Goal: Communication & Community: Share content

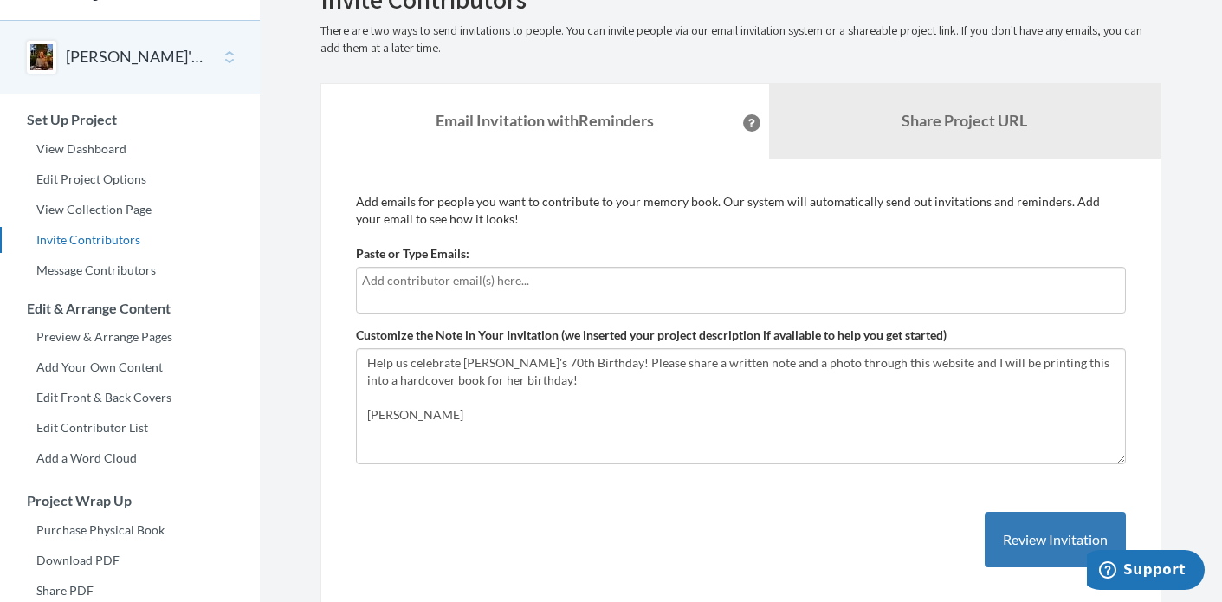
scroll to position [55, 0]
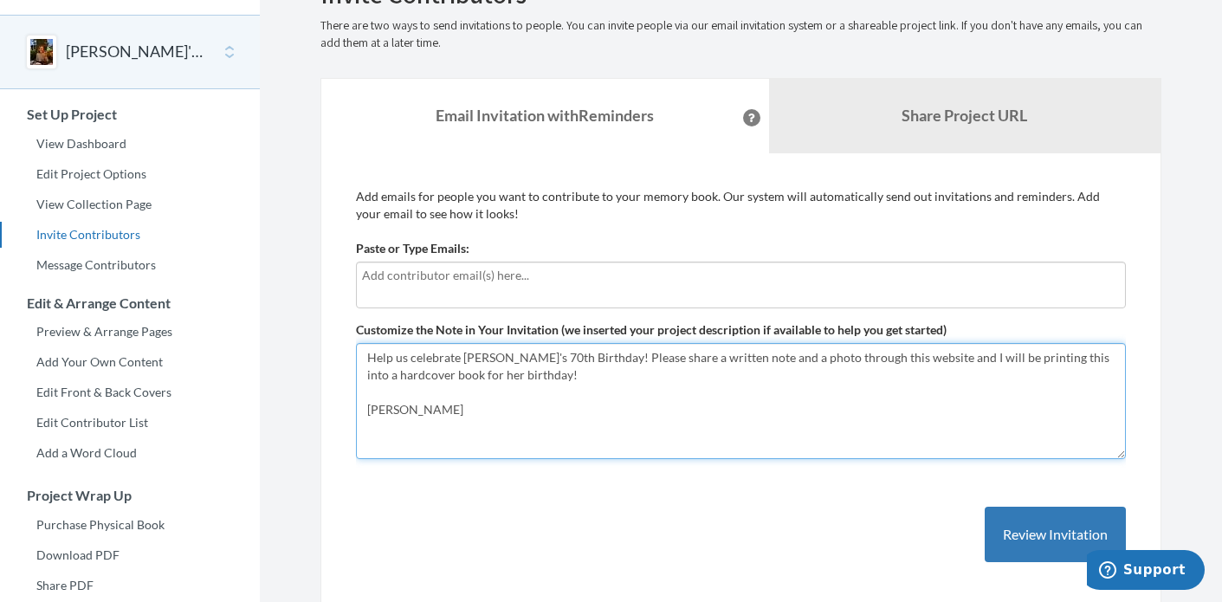
drag, startPoint x: 369, startPoint y: 356, endPoint x: 425, endPoint y: 417, distance: 82.2
click at [425, 417] on textarea "Help us celebrate [PERSON_NAME]'s 70th Birthday! Please share a written note an…" at bounding box center [741, 401] width 770 height 116
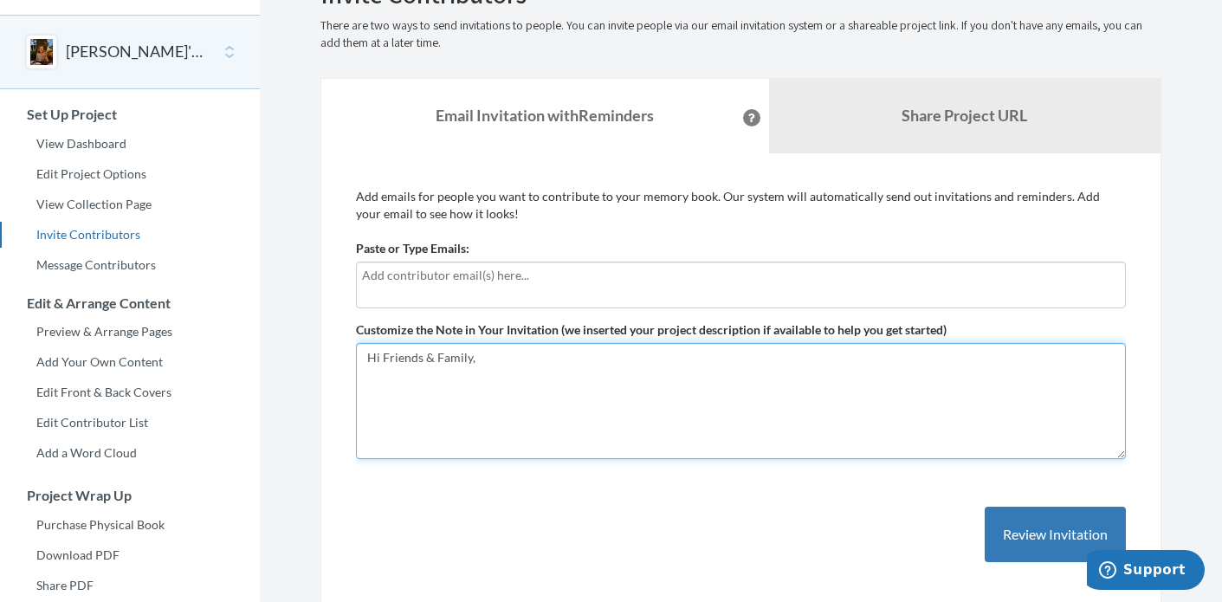
paste textarea "I'm reaching out for your help putting together something special for my mom's …"
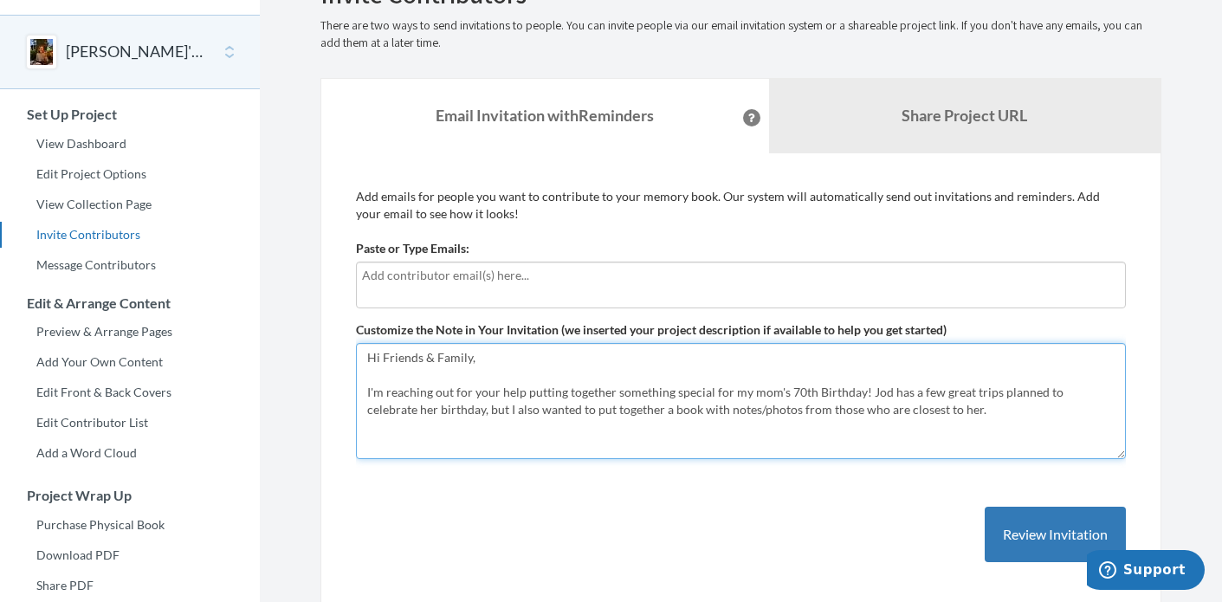
click at [395, 411] on textarea "Help us celebrate [PERSON_NAME]'s 70th Birthday! Please share a written note an…" at bounding box center [741, 401] width 770 height 116
click at [541, 409] on textarea "Help us celebrate [PERSON_NAME]'s 70th Birthday! Please share a written note an…" at bounding box center [741, 401] width 770 height 116
click at [569, 407] on textarea "Help us celebrate [PERSON_NAME]'s 70th Birthday! Please share a written note an…" at bounding box center [741, 401] width 770 height 116
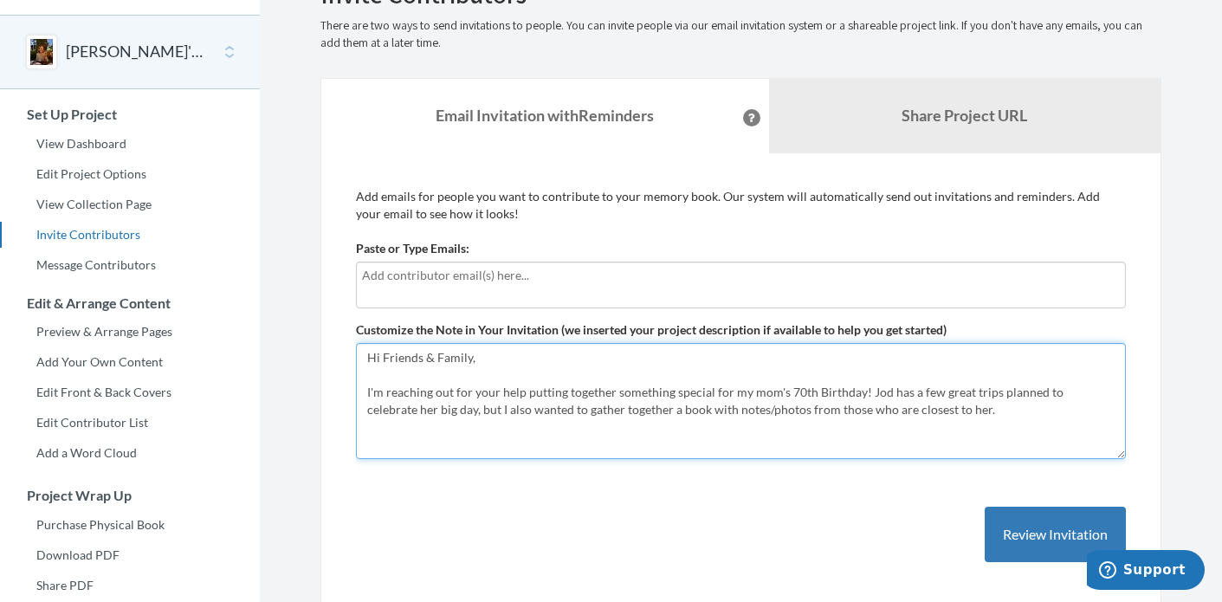
click at [583, 408] on textarea "Help us celebrate [PERSON_NAME]'s 70th Birthday! Please share a written note an…" at bounding box center [741, 401] width 770 height 116
drag, startPoint x: 583, startPoint y: 408, endPoint x: 686, endPoint y: 410, distance: 103.1
click at [686, 410] on textarea "Help us celebrate [PERSON_NAME]'s 70th Birthday! Please share a written note an…" at bounding box center [741, 401] width 770 height 116
click at [926, 413] on textarea "Help us celebrate [PERSON_NAME]'s 70th Birthday! Please share a written note an…" at bounding box center [741, 401] width 770 height 116
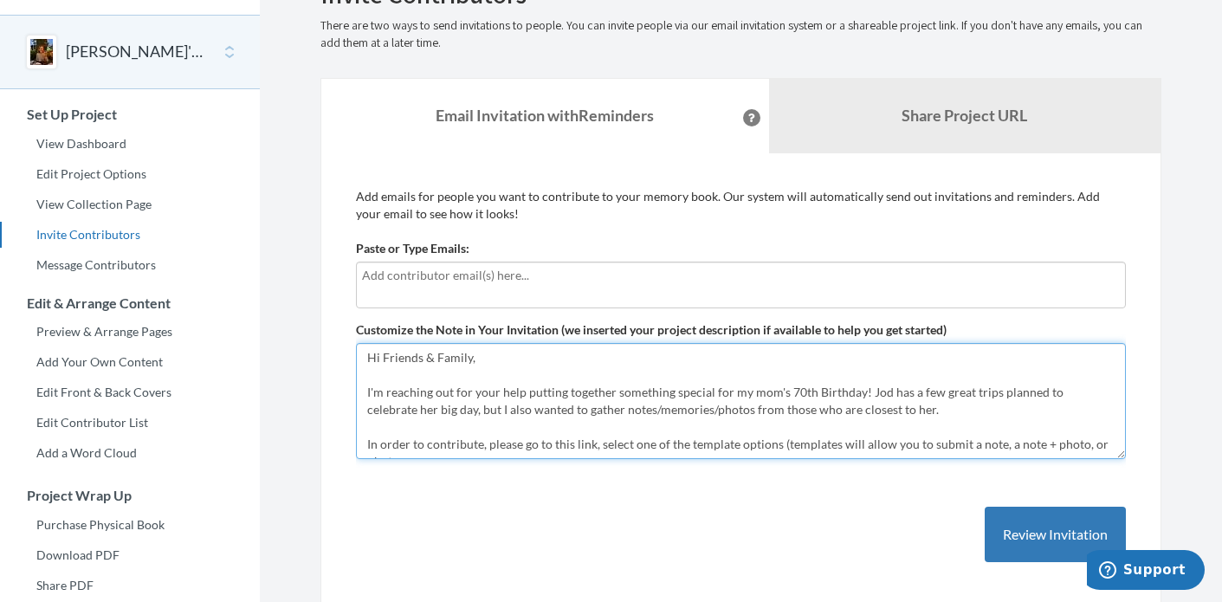
scroll to position [10, 0]
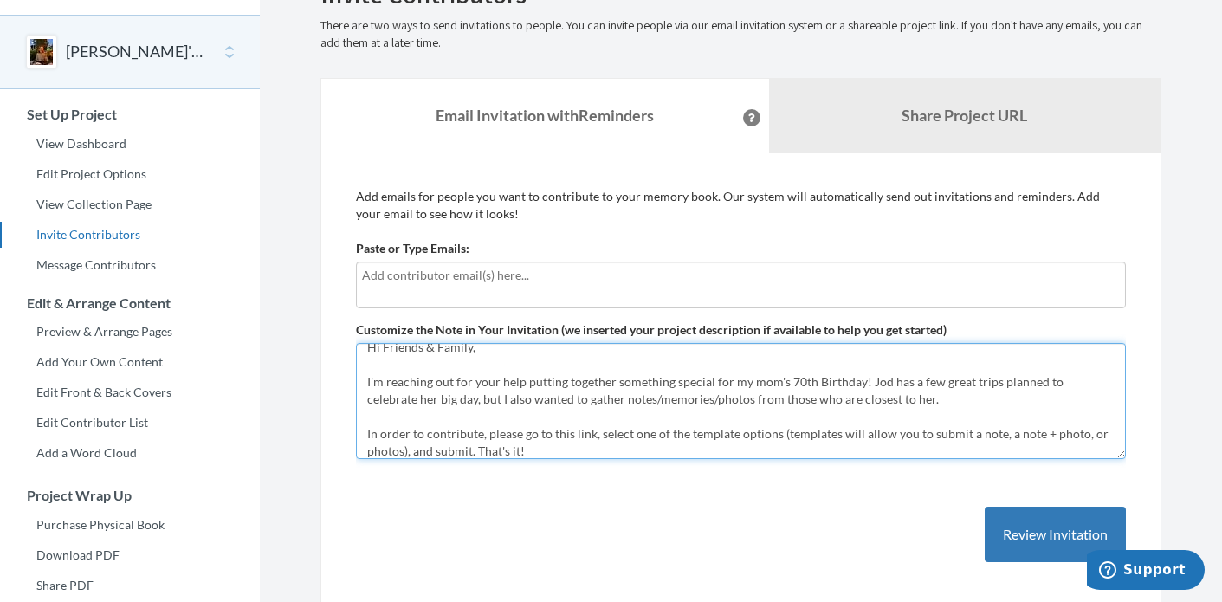
click at [972, 433] on textarea "Help us celebrate [PERSON_NAME]'s 70th Birthday! Please share a written note an…" at bounding box center [741, 401] width 770 height 116
click at [724, 455] on textarea "Help us celebrate [PERSON_NAME]'s 70th Birthday! Please share a written note an…" at bounding box center [741, 401] width 770 height 116
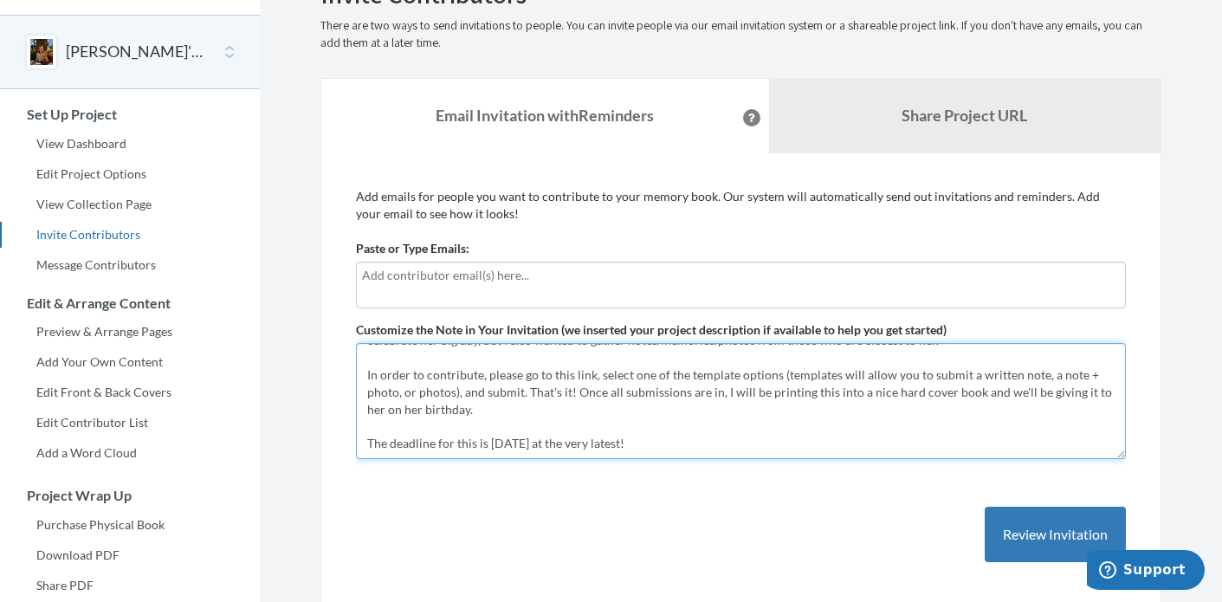
scroll to position [81, 0]
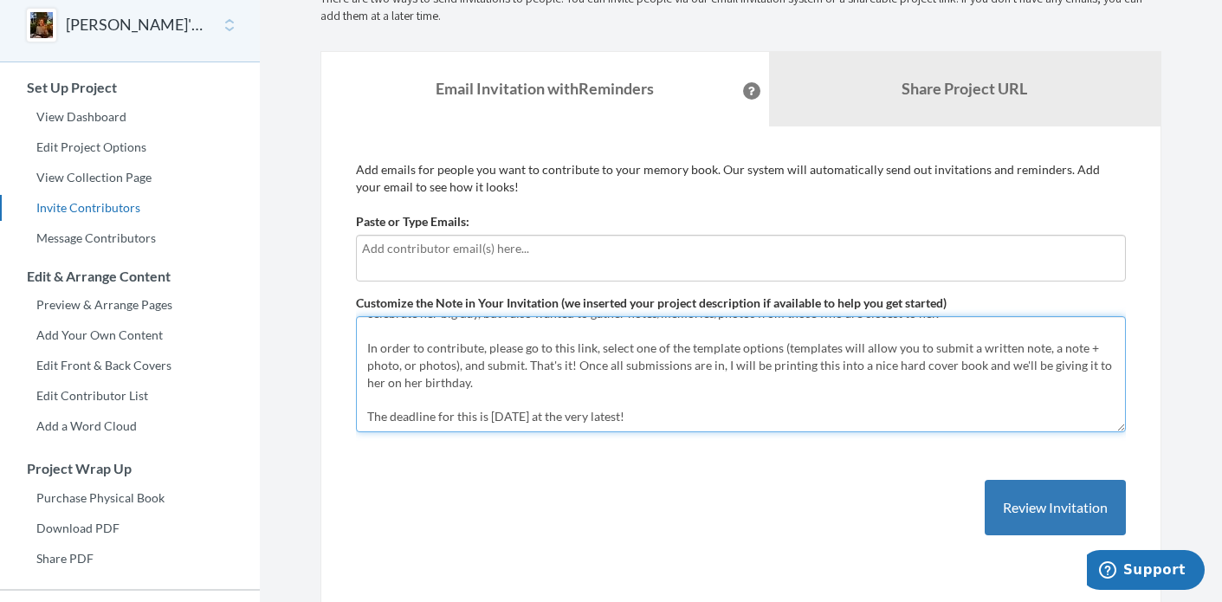
click at [542, 417] on textarea "Help us celebrate [PERSON_NAME]'s 70th Birthday! Please share a written note an…" at bounding box center [741, 374] width 770 height 116
drag, startPoint x: 673, startPoint y: 412, endPoint x: 490, endPoint y: 416, distance: 183.7
click at [490, 416] on textarea "Help us celebrate [PERSON_NAME]'s 70th Birthday! Please share a written note an…" at bounding box center [741, 374] width 770 height 116
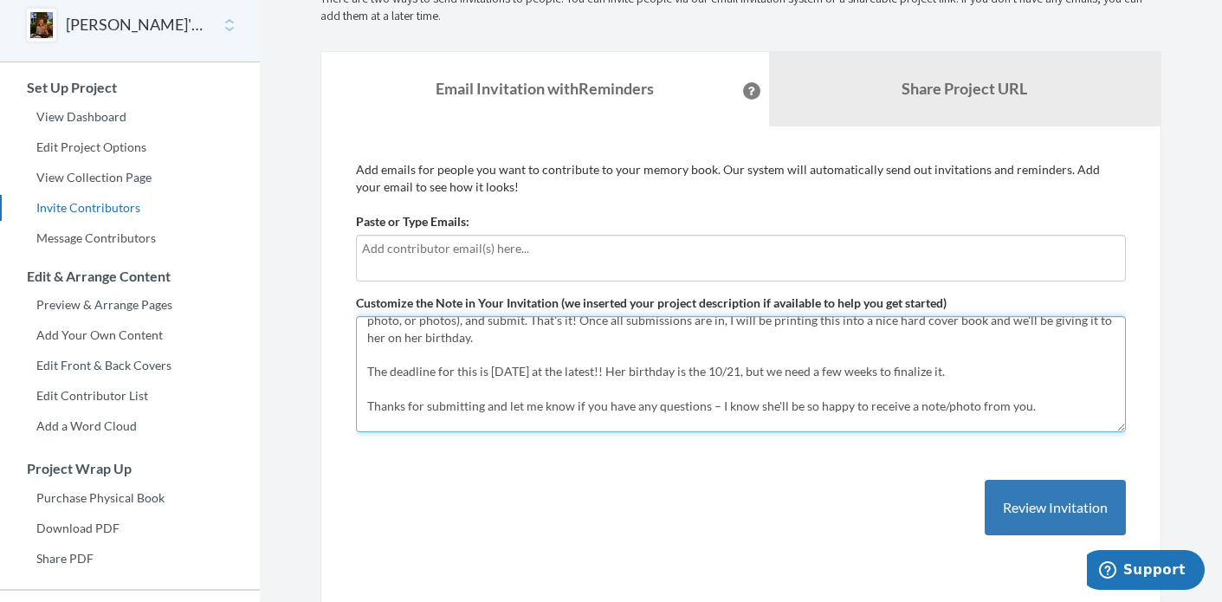
scroll to position [132, 0]
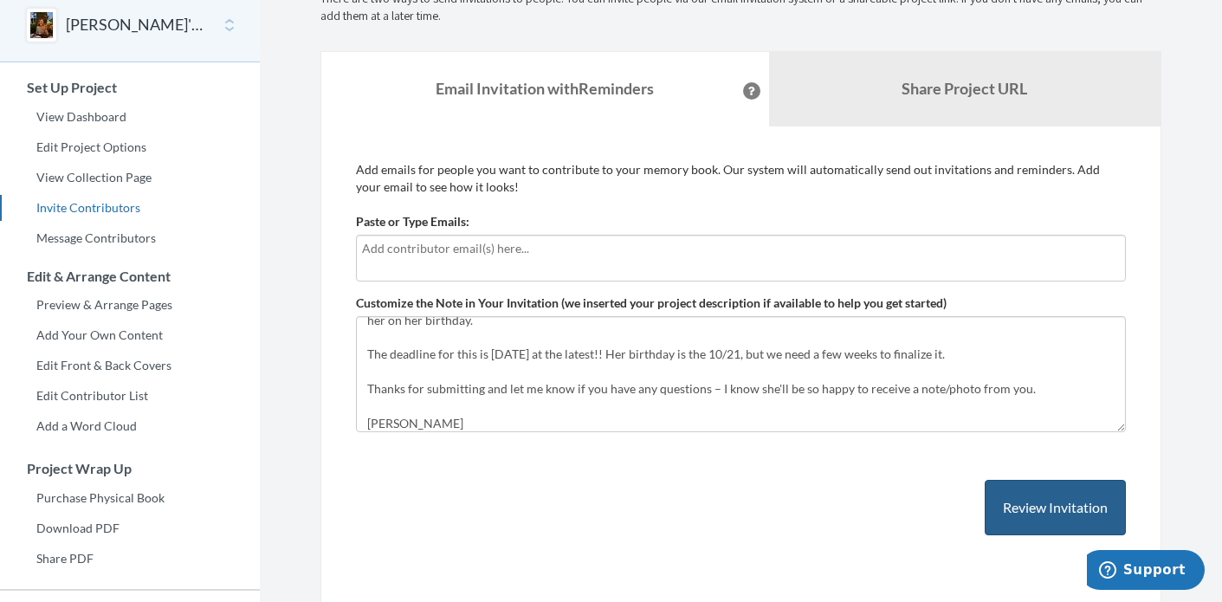
click at [1012, 504] on button "Review Invitation" at bounding box center [1055, 508] width 141 height 56
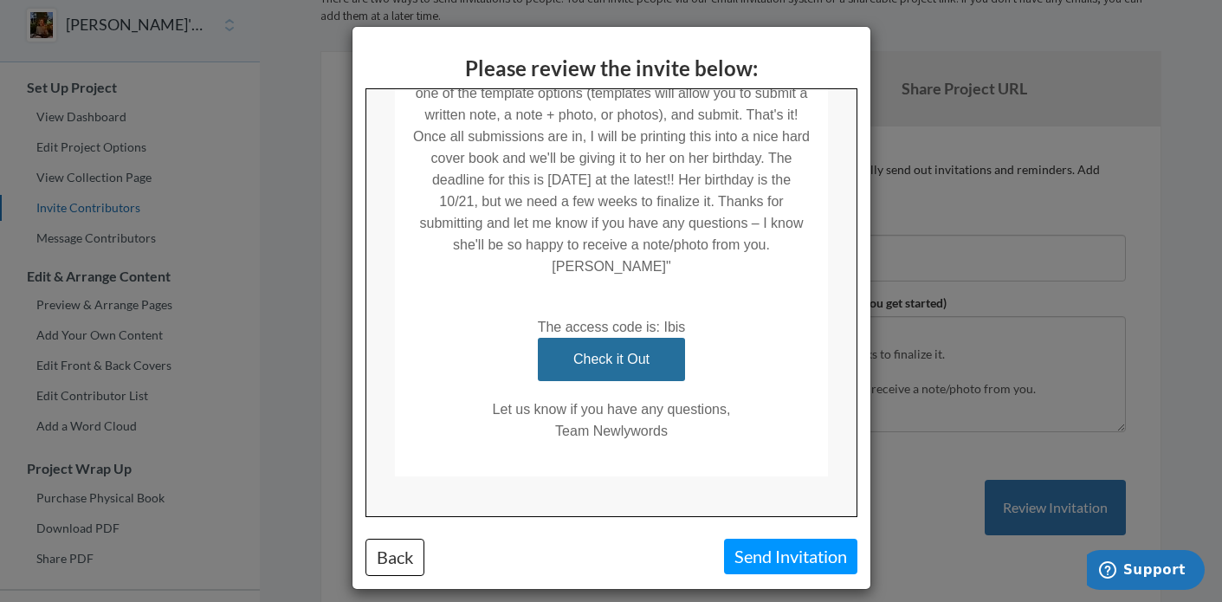
scroll to position [557, 0]
click at [401, 561] on button "Back" at bounding box center [395, 557] width 59 height 37
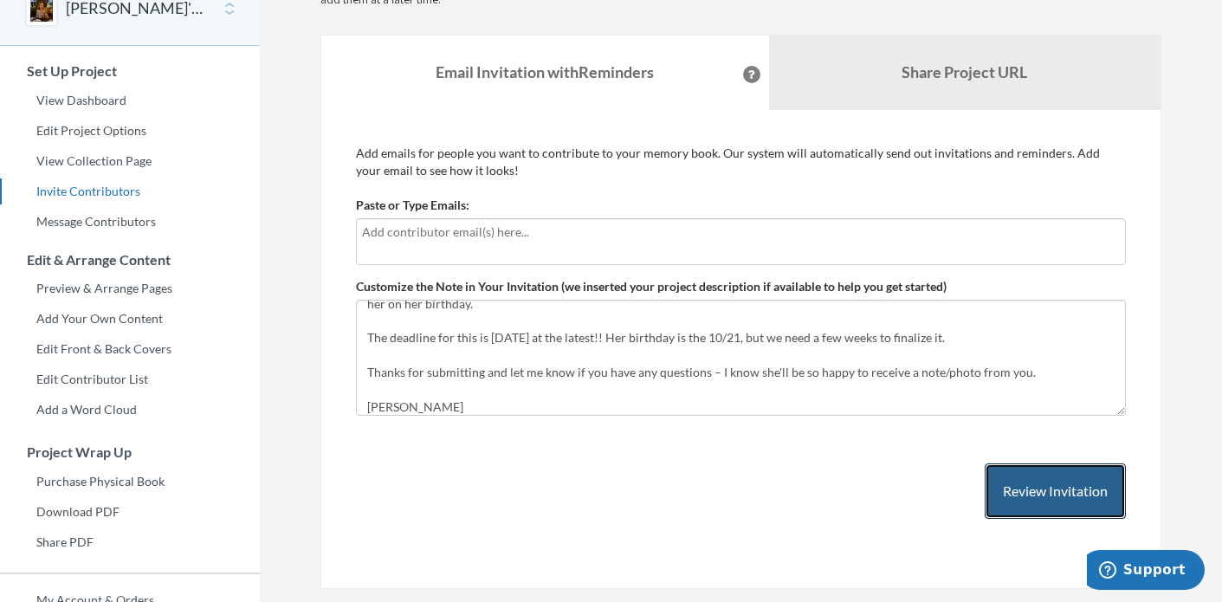
scroll to position [101, 0]
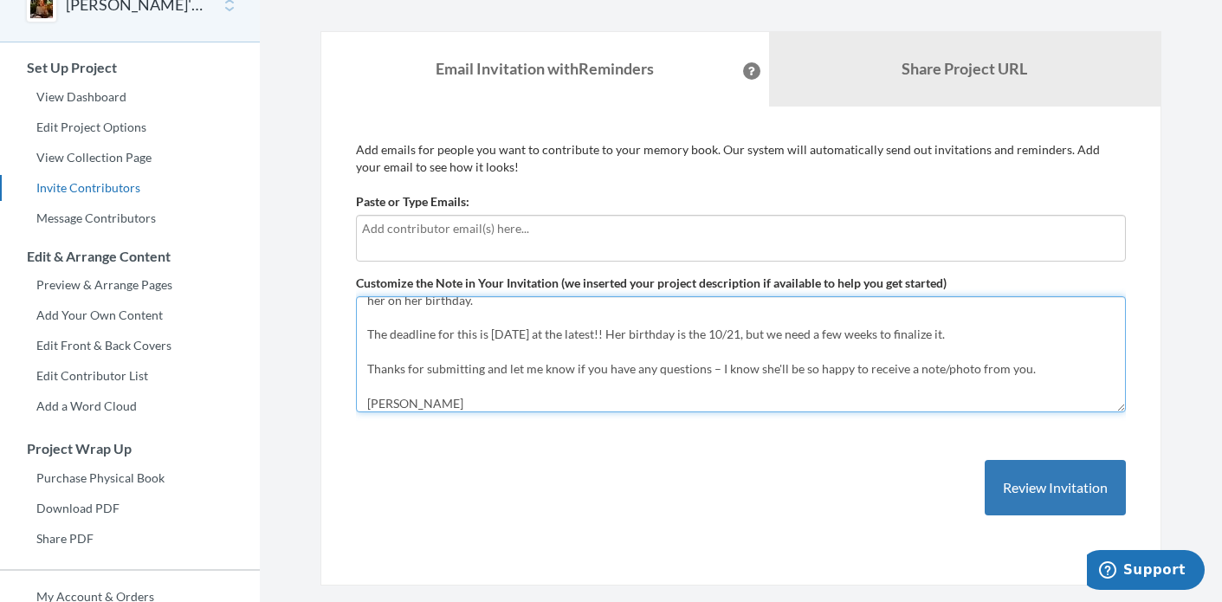
click at [434, 396] on textarea "Help us celebrate [PERSON_NAME]'s 70th Birthday! Please share a written note an…" at bounding box center [741, 354] width 770 height 116
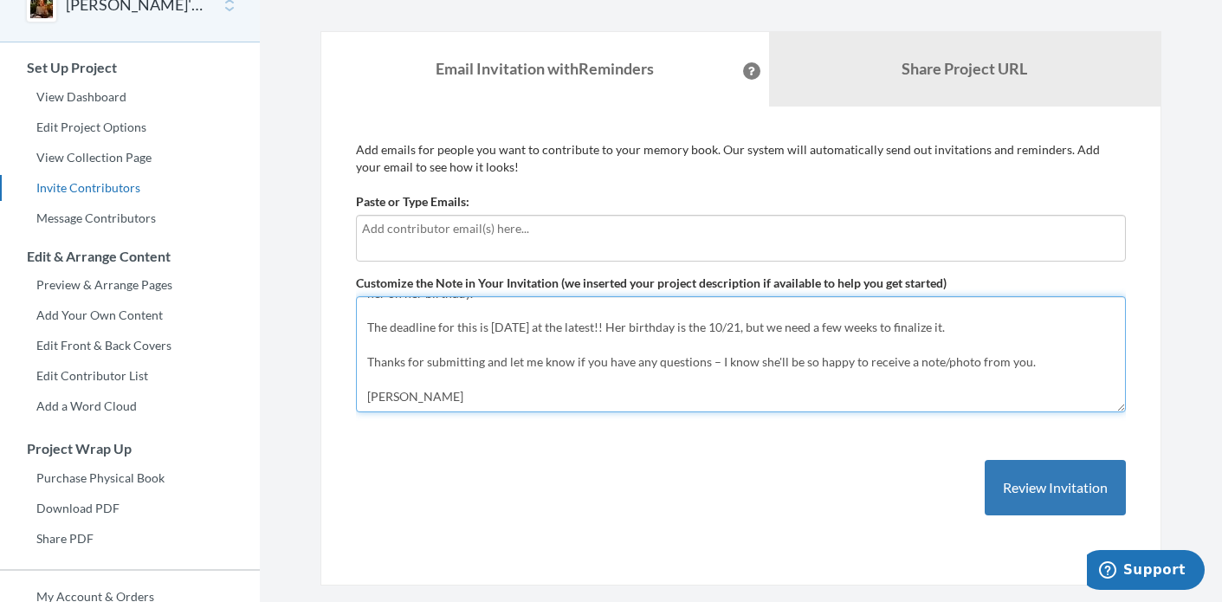
scroll to position [166, 0]
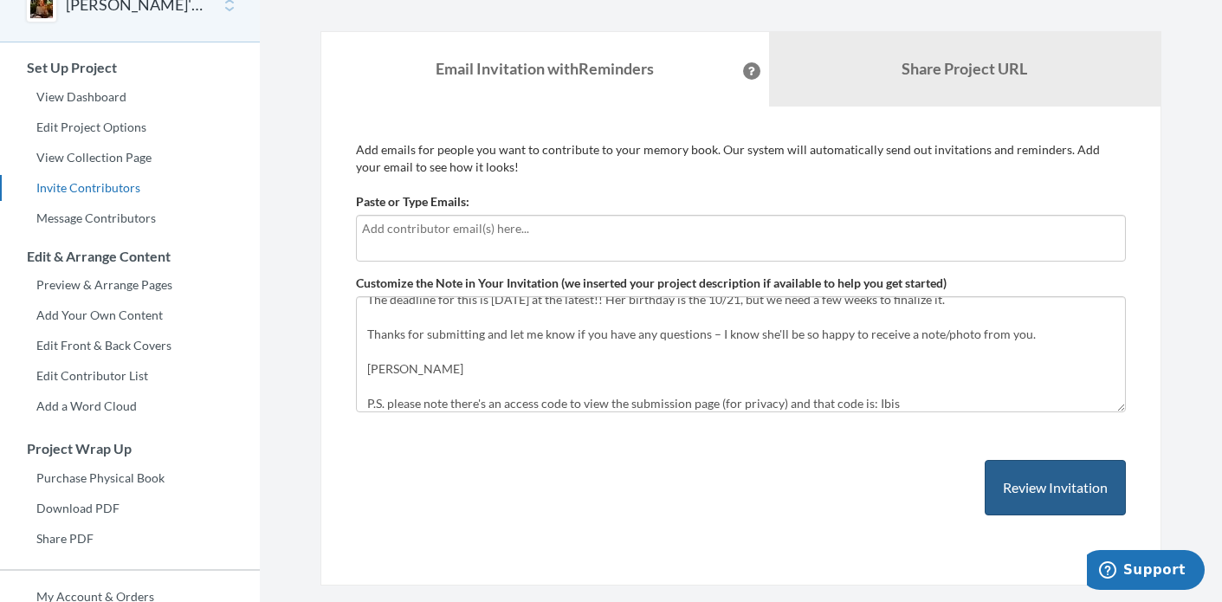
click at [1041, 488] on button "Review Invitation" at bounding box center [1055, 488] width 141 height 56
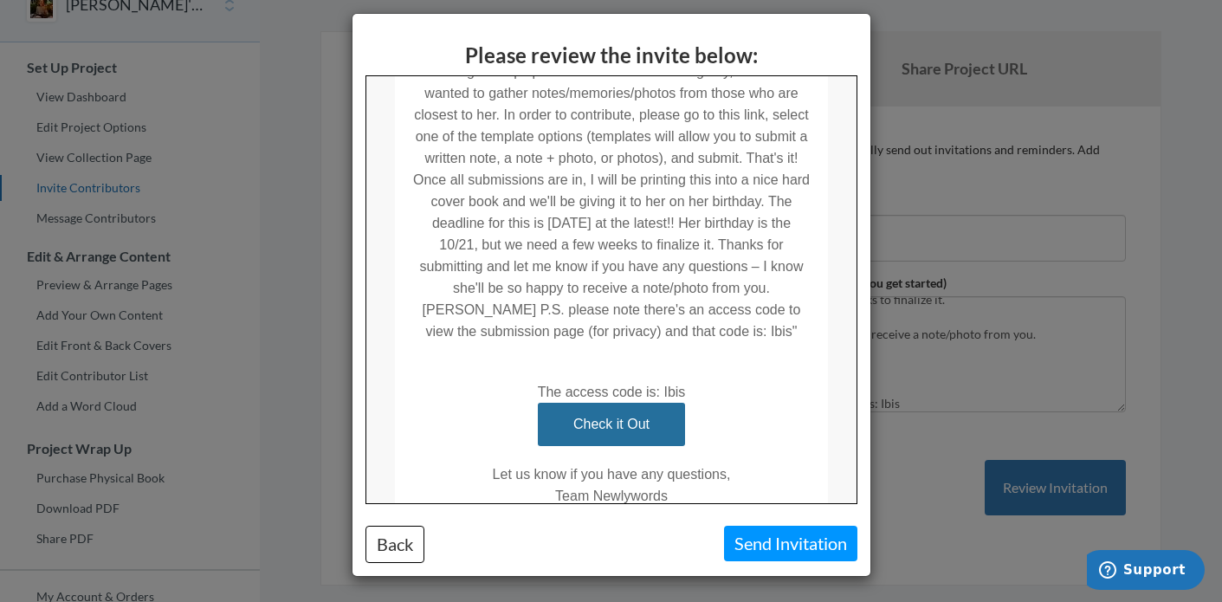
scroll to position [499, 0]
click at [989, 366] on div "Please review the invite below: Back Send Invitation" at bounding box center [611, 301] width 1222 height 602
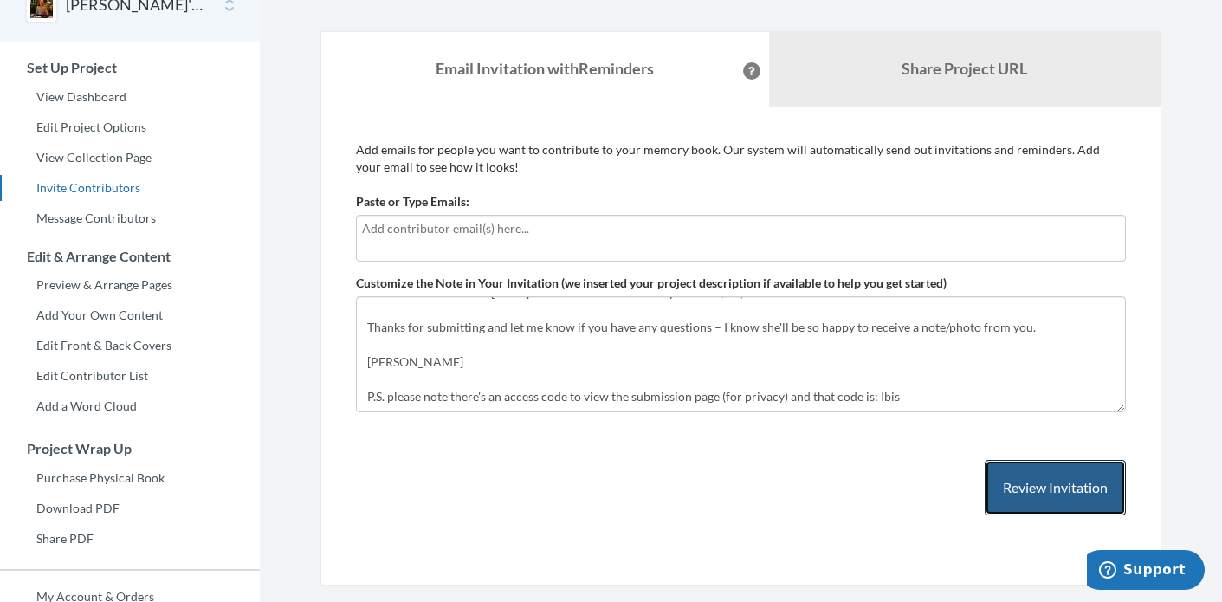
scroll to position [173, 0]
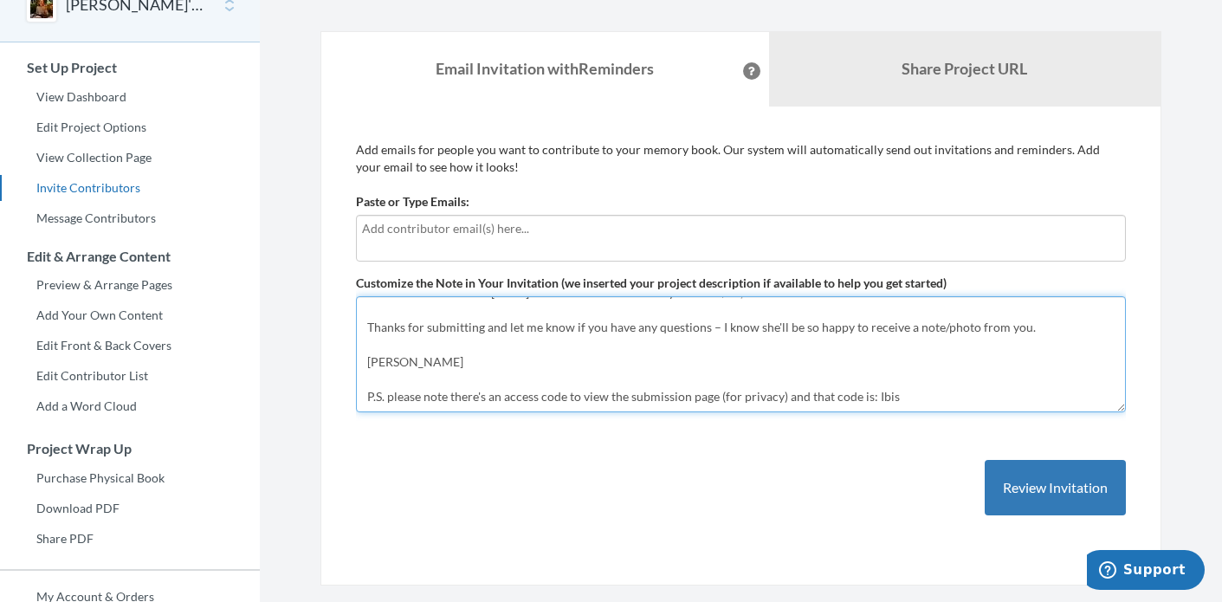
drag, startPoint x: 448, startPoint y: 401, endPoint x: 327, endPoint y: 395, distance: 120.6
click at [327, 395] on div "Add emails for people you want to contribute to your memory book. Our system wi…" at bounding box center [741, 347] width 841 height 480
click at [514, 406] on textarea "Help us celebrate [PERSON_NAME]'s 70th Birthday! Please share a written note an…" at bounding box center [741, 354] width 770 height 116
click at [519, 405] on textarea "Help us celebrate [PERSON_NAME]'s 70th Birthday! Please share a written note an…" at bounding box center [741, 354] width 770 height 116
click at [497, 392] on textarea "Help us celebrate [PERSON_NAME]'s 70th Birthday! Please share a written note an…" at bounding box center [741, 354] width 770 height 116
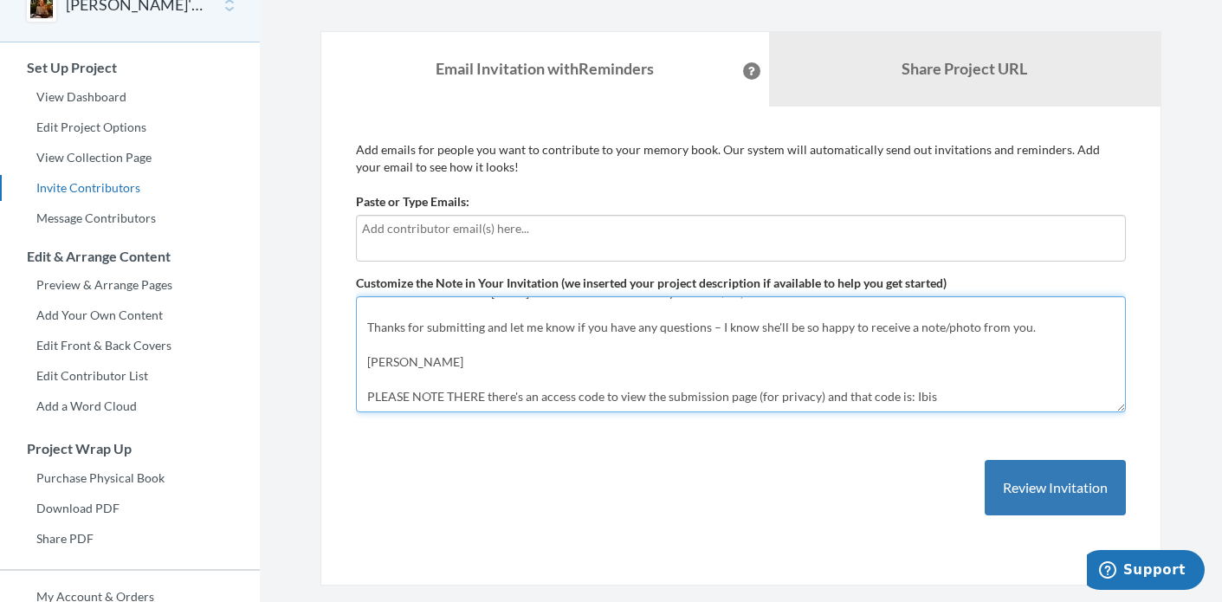
drag, startPoint x: 497, startPoint y: 392, endPoint x: 585, endPoint y: 392, distance: 87.5
click at [585, 392] on textarea "Help us celebrate [PERSON_NAME]'s 70th Birthday! Please share a written note an…" at bounding box center [741, 354] width 770 height 116
drag, startPoint x: 655, startPoint y: 395, endPoint x: 801, endPoint y: 395, distance: 146.4
click at [801, 395] on textarea "Help us celebrate [PERSON_NAME]'s 70th Birthday! Please share a written note an…" at bounding box center [741, 354] width 770 height 116
drag, startPoint x: 904, startPoint y: 397, endPoint x: 820, endPoint y: 397, distance: 83.2
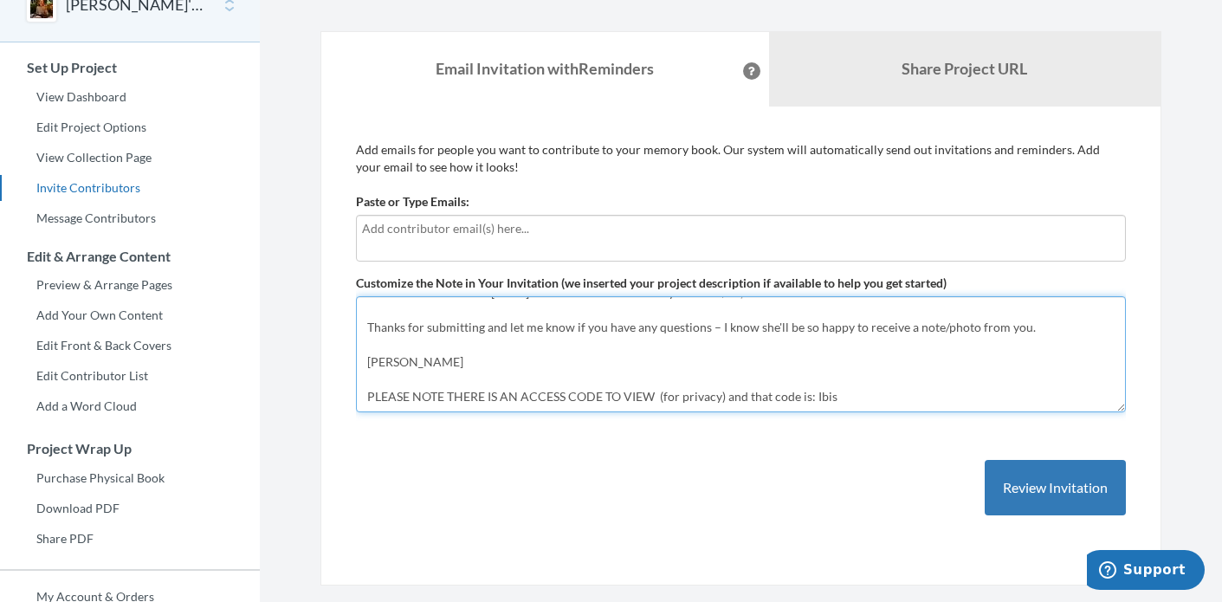
click at [819, 397] on textarea "Help us celebrate [PERSON_NAME]'s 70th Birthday! Please share a written note an…" at bounding box center [741, 354] width 770 height 116
drag, startPoint x: 724, startPoint y: 397, endPoint x: 806, endPoint y: 389, distance: 81.8
click at [806, 390] on textarea "Help us celebrate [PERSON_NAME]'s 70th Birthday! Please share a written note an…" at bounding box center [741, 354] width 770 height 116
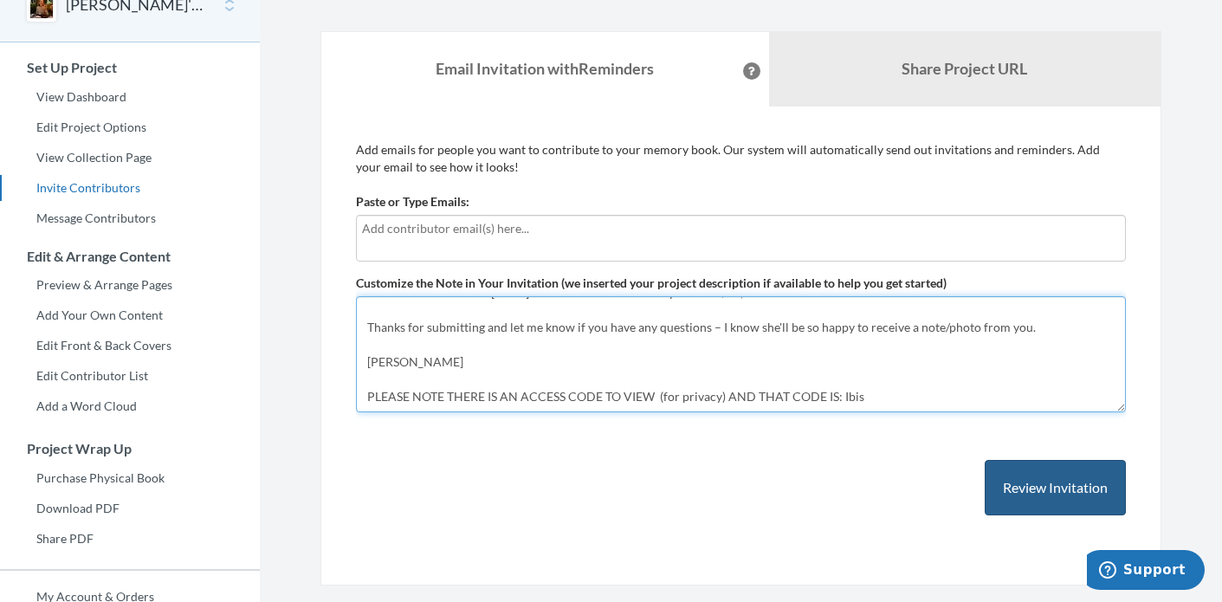
type textarea "Hi Friends & Family, I'm reaching out for your help putting together something …"
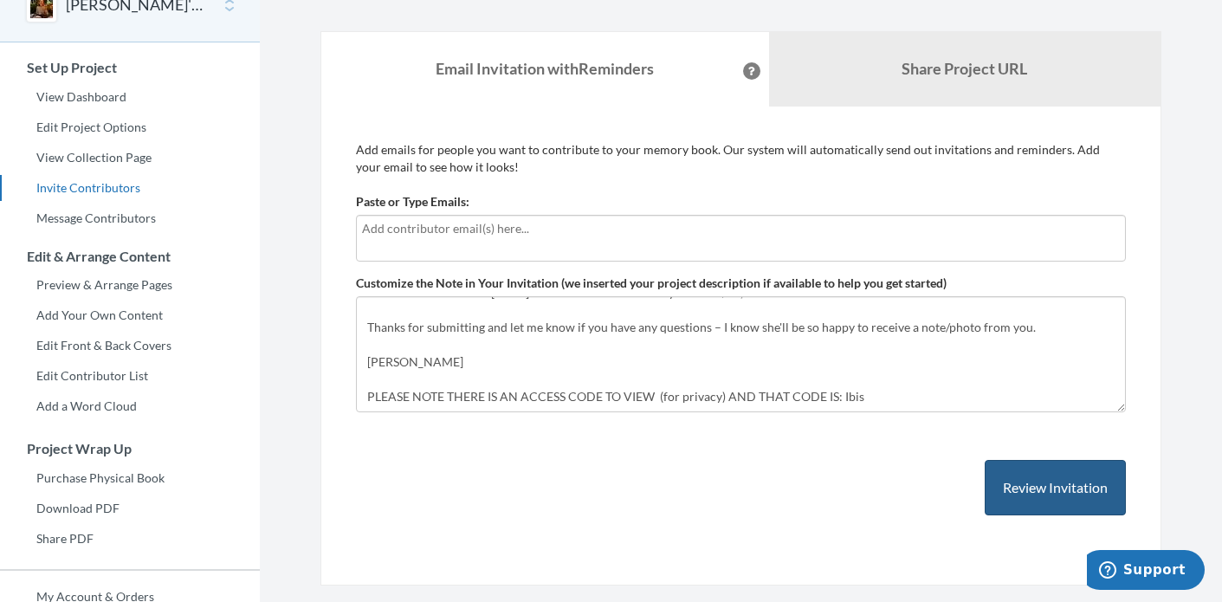
click at [1055, 494] on button "Review Invitation" at bounding box center [1055, 488] width 141 height 56
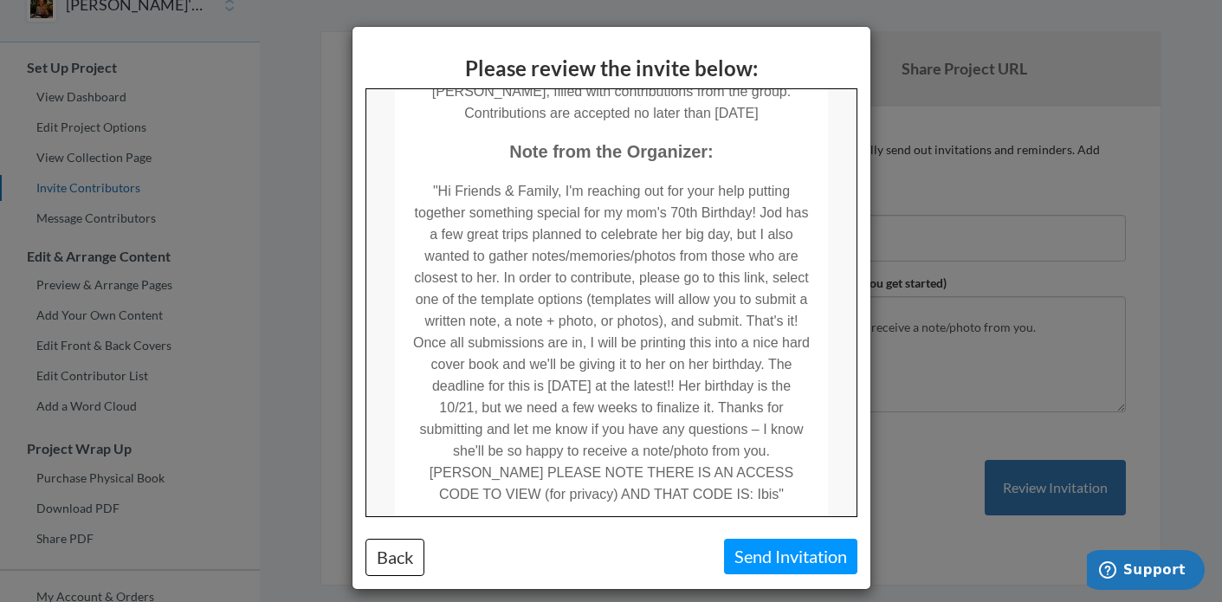
scroll to position [146, 0]
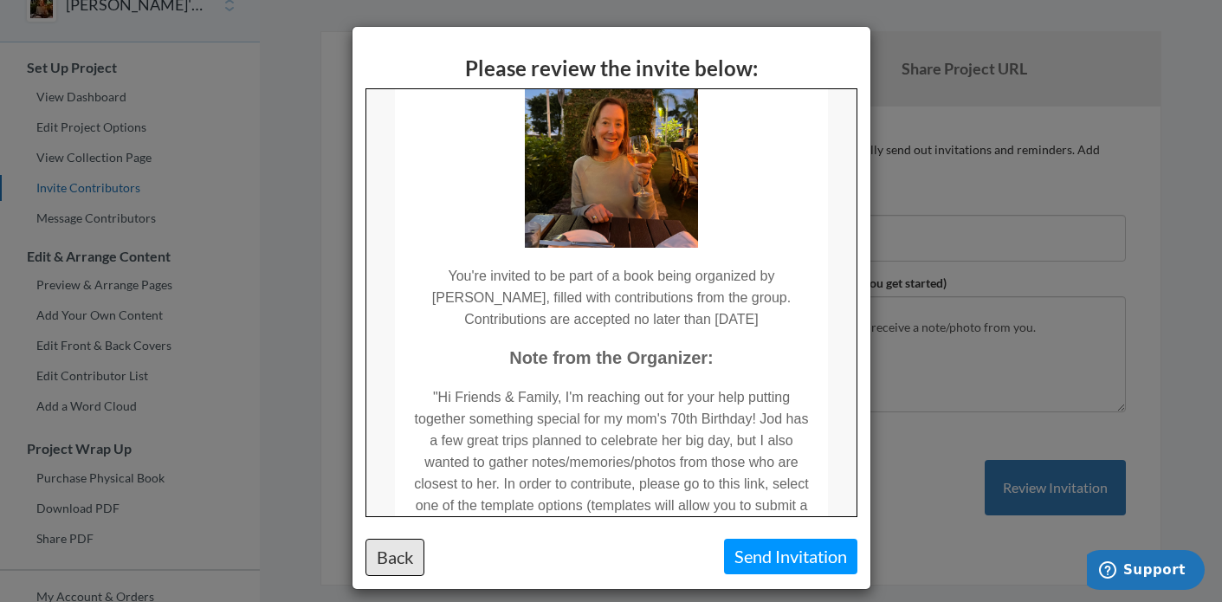
click at [399, 541] on button "Back" at bounding box center [395, 557] width 59 height 37
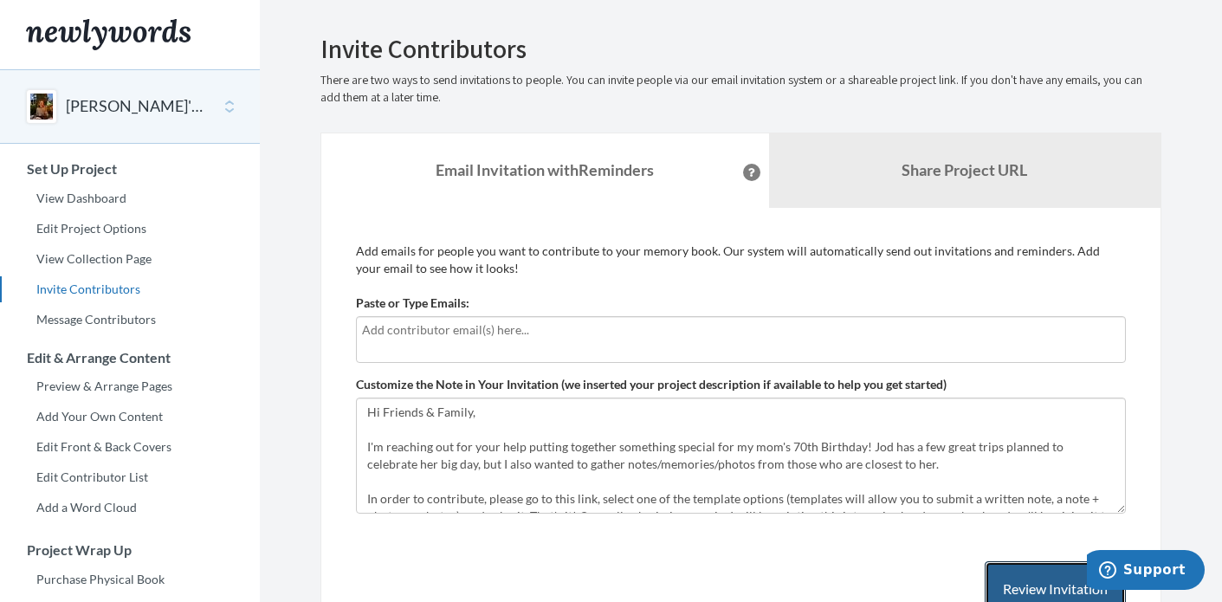
scroll to position [0, 0]
click at [518, 335] on input "text" at bounding box center [741, 330] width 758 height 19
click at [452, 284] on div "Add emails for people you want to contribute to your memory book. Our system wi…" at bounding box center [741, 448] width 770 height 410
click at [600, 331] on input "text" at bounding box center [741, 330] width 758 height 19
click at [583, 332] on input "text" at bounding box center [741, 330] width 758 height 19
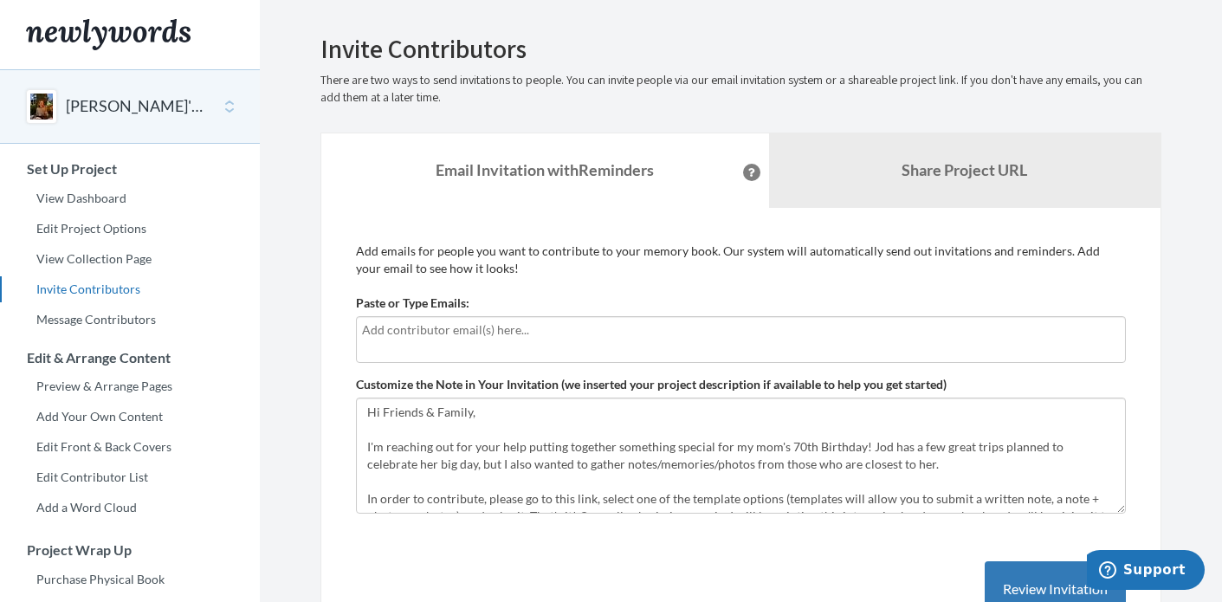
click at [574, 302] on div "Paste or Type Emails:" at bounding box center [741, 329] width 770 height 68
click at [587, 343] on div at bounding box center [741, 339] width 770 height 47
paste input "v"
type input "v"
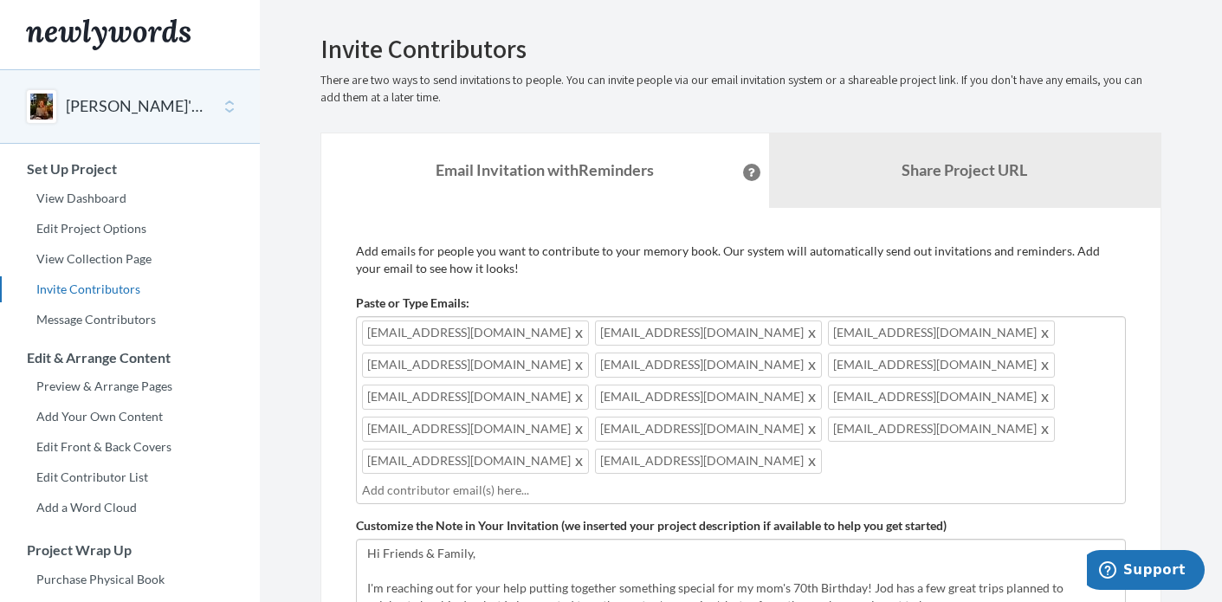
click at [993, 399] on div "[EMAIL_ADDRESS][DOMAIN_NAME] [EMAIL_ADDRESS][DOMAIN_NAME] [EMAIL_ADDRESS][DOMAI…" at bounding box center [741, 410] width 770 height 188
click at [987, 449] on span "[EMAIL_ADDRESS][DOMAIN_NAME]" at bounding box center [941, 461] width 227 height 25
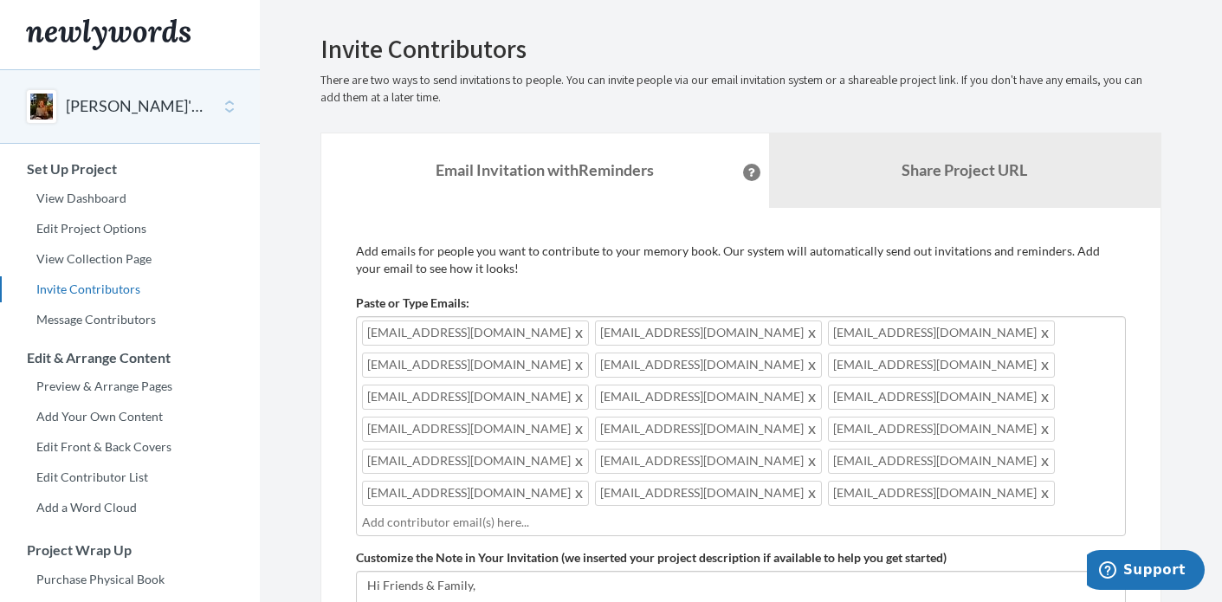
click at [926, 434] on div "[EMAIL_ADDRESS][DOMAIN_NAME] [EMAIL_ADDRESS][DOMAIN_NAME] [EMAIL_ADDRESS][DOMAI…" at bounding box center [741, 426] width 770 height 220
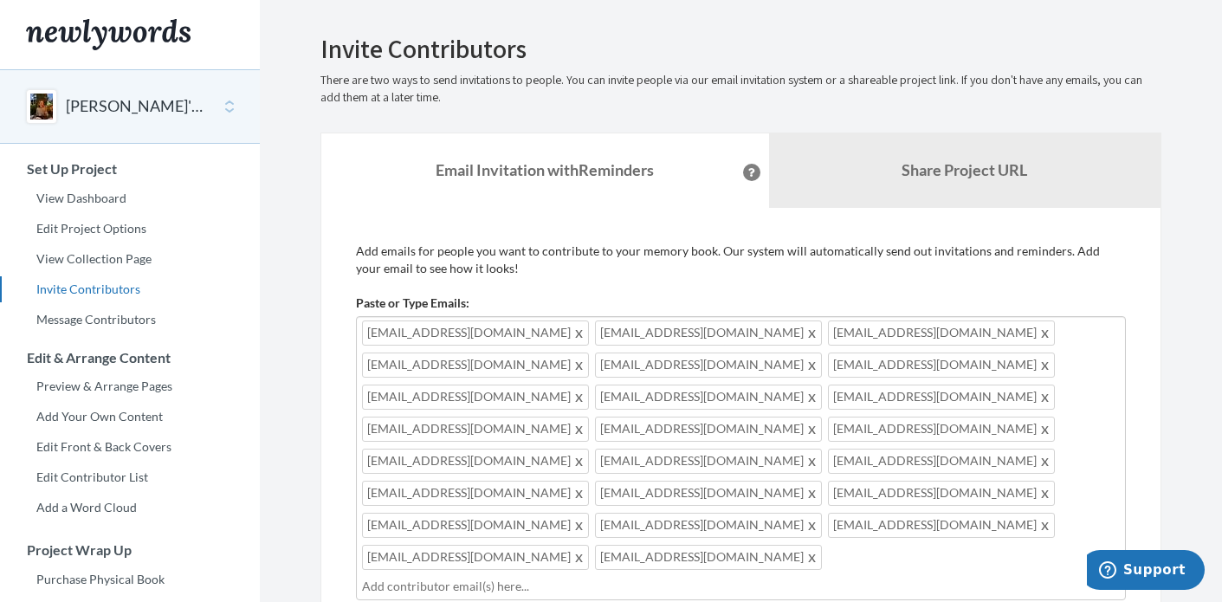
click at [1005, 458] on div "[EMAIL_ADDRESS][DOMAIN_NAME] [EMAIL_ADDRESS][DOMAIN_NAME] [EMAIL_ADDRESS][DOMAI…" at bounding box center [741, 458] width 770 height 284
drag, startPoint x: 1101, startPoint y: 463, endPoint x: 472, endPoint y: 352, distance: 638.7
click at [472, 352] on div "[EMAIL_ADDRESS][DOMAIN_NAME] [EMAIL_ADDRESS][DOMAIN_NAME] [EMAIL_ADDRESS][DOMAI…" at bounding box center [741, 458] width 770 height 284
click at [440, 327] on span "[EMAIL_ADDRESS][DOMAIN_NAME]" at bounding box center [475, 333] width 227 height 25
click at [457, 335] on span "[EMAIL_ADDRESS][DOMAIN_NAME]" at bounding box center [475, 333] width 227 height 25
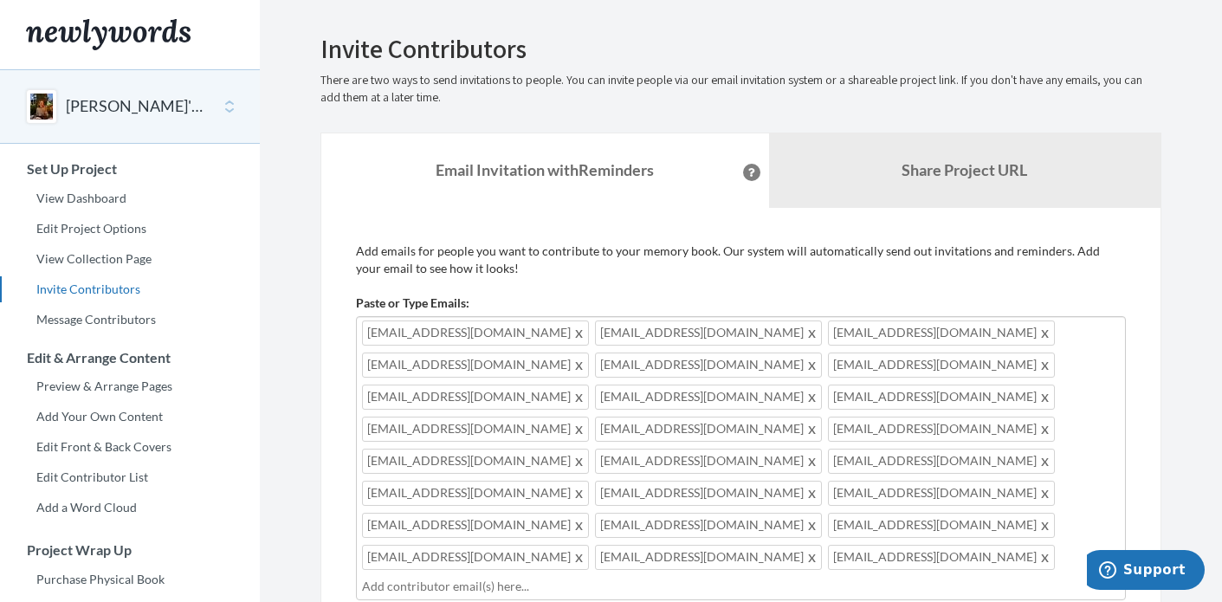
click at [595, 332] on span "[EMAIL_ADDRESS][DOMAIN_NAME]" at bounding box center [708, 333] width 227 height 25
click at [440, 577] on input "text" at bounding box center [741, 586] width 758 height 19
click at [451, 473] on div "[EMAIL_ADDRESS][DOMAIN_NAME] [EMAIL_ADDRESS][DOMAIN_NAME] [EMAIL_ADDRESS][DOMAI…" at bounding box center [741, 458] width 770 height 284
